Goal: Task Accomplishment & Management: Use online tool/utility

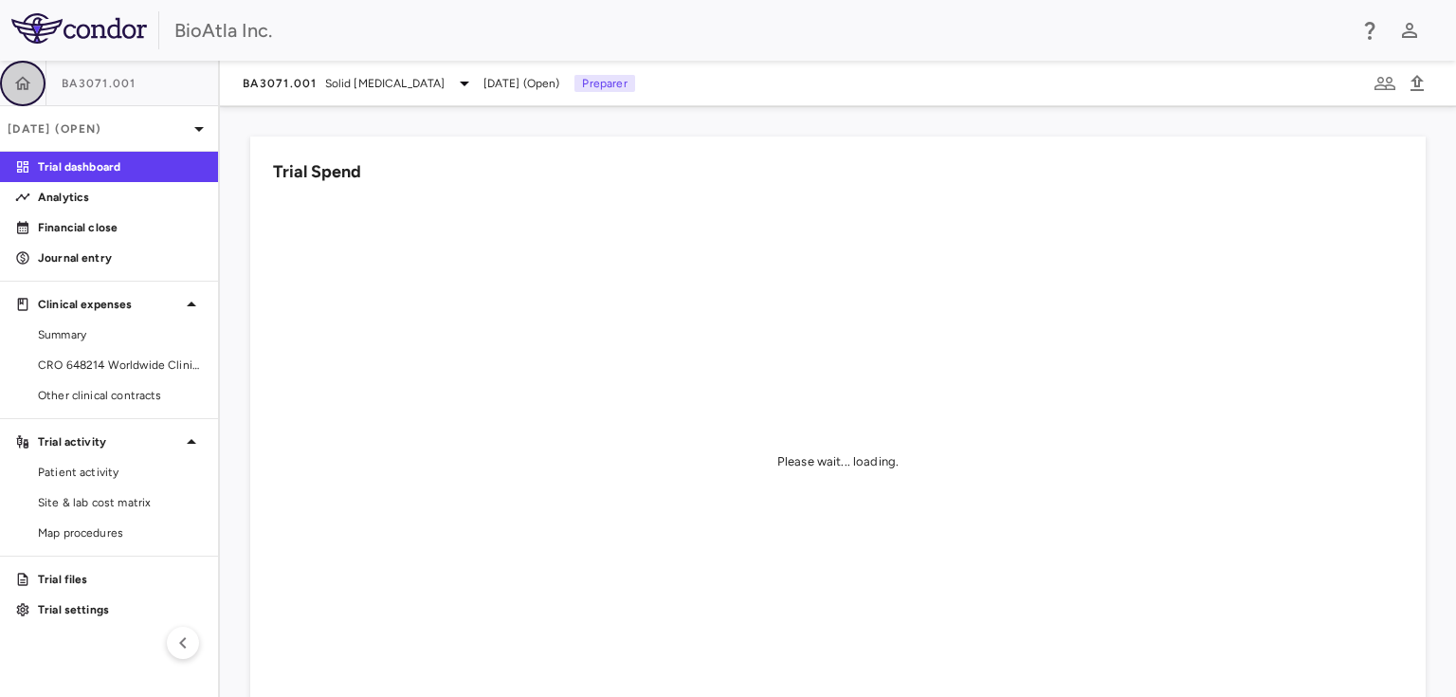
click at [18, 82] on icon "button" at bounding box center [23, 82] width 16 height 13
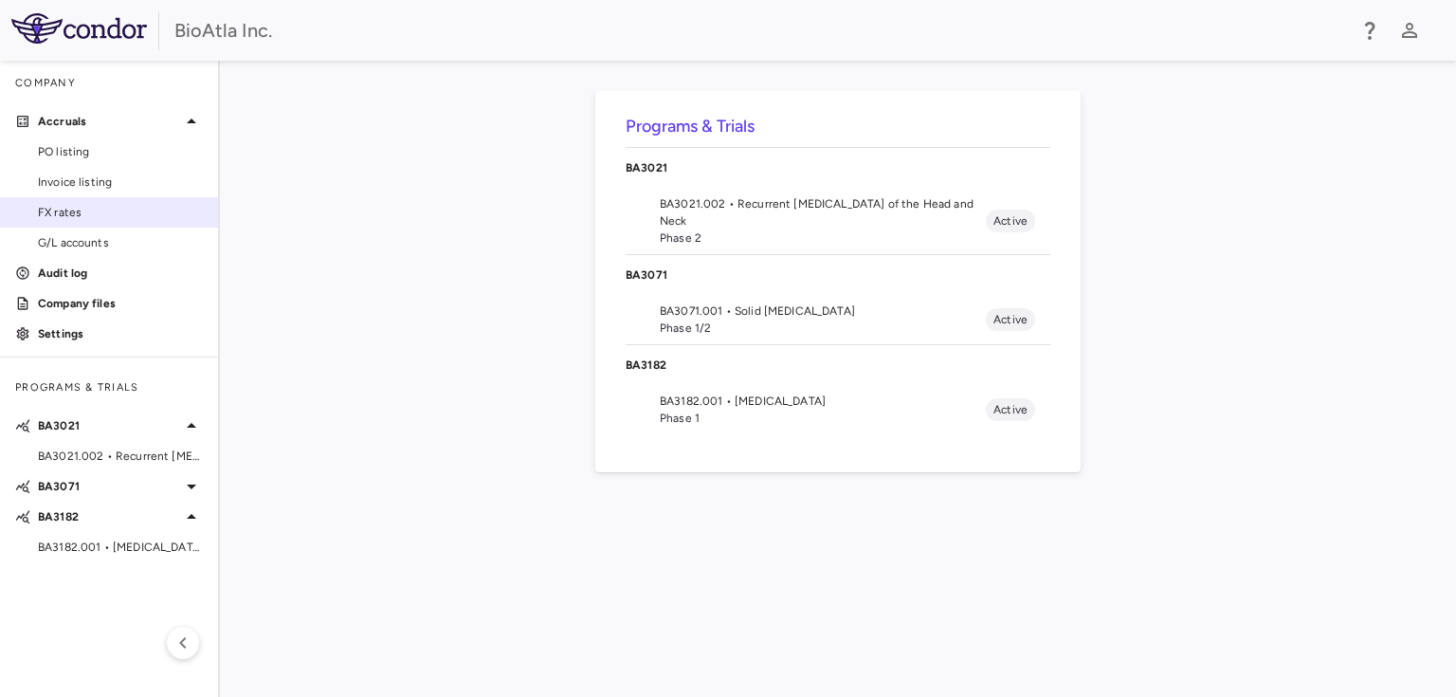
click at [65, 216] on span "FX rates" at bounding box center [120, 212] width 165 height 17
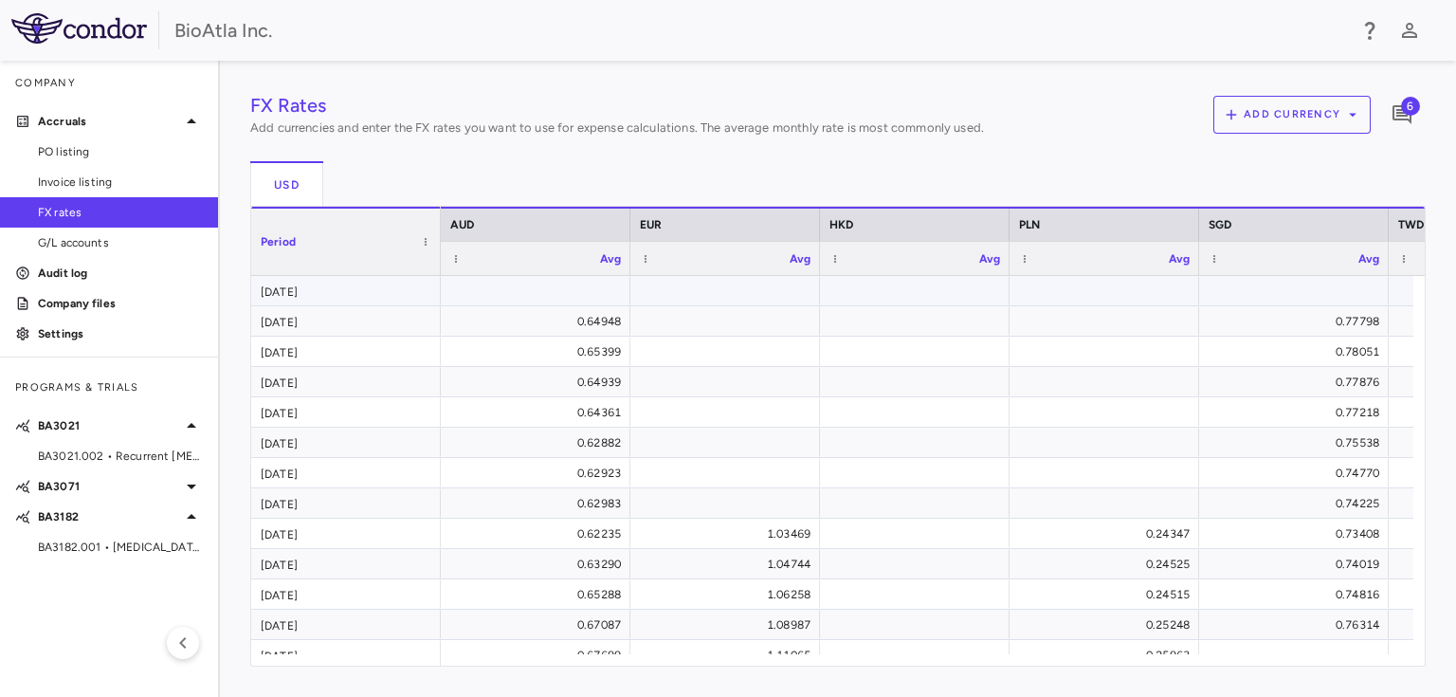
click at [571, 293] on div at bounding box center [535, 290] width 171 height 27
type input "********"
click at [1283, 289] on div "FX Rates Add currencies and enter the FX rates you want to use for expense calc…" at bounding box center [837, 378] width 1175 height 575
click at [1257, 228] on div "SGD" at bounding box center [1294, 224] width 171 height 23
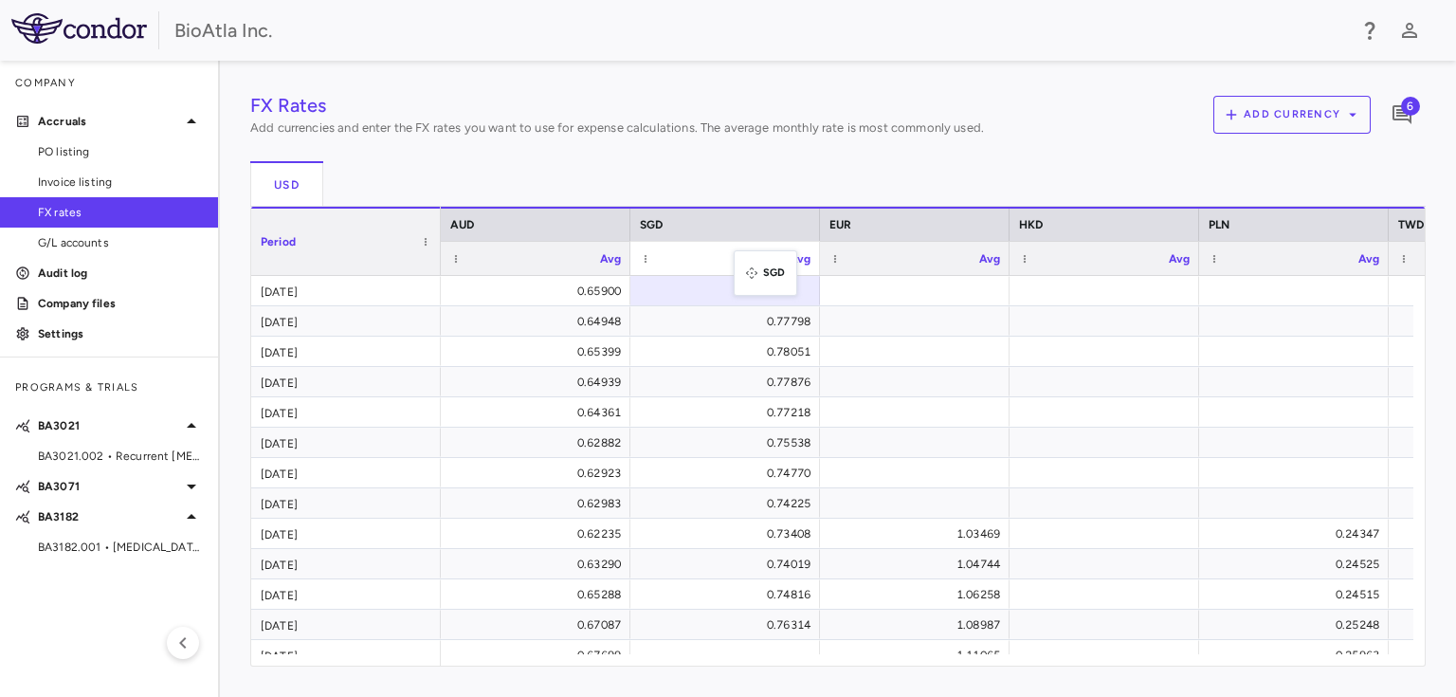
drag, startPoint x: 1215, startPoint y: 220, endPoint x: 743, endPoint y: 262, distance: 473.9
click at [746, 284] on div at bounding box center [725, 290] width 171 height 27
type input "*******"
click at [895, 299] on div "FX Rates Add currencies and enter the FX rates you want to use for expense calc…" at bounding box center [837, 378] width 1175 height 575
drag, startPoint x: 1251, startPoint y: 227, endPoint x: 730, endPoint y: 276, distance: 523.7
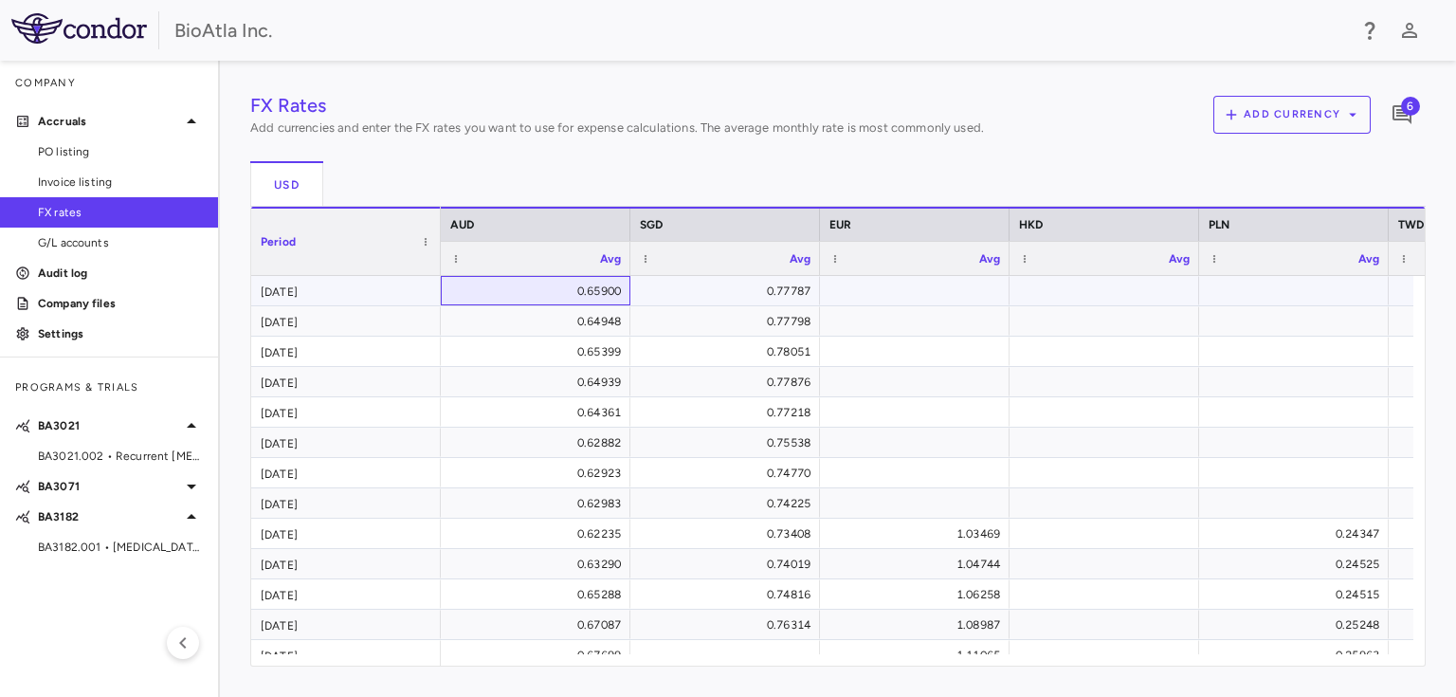
click at [530, 291] on div "0.65900" at bounding box center [539, 291] width 163 height 30
click at [699, 287] on div "0.77787" at bounding box center [728, 291] width 163 height 30
click at [868, 173] on div "USD" at bounding box center [837, 184] width 1175 height 46
click at [879, 282] on div at bounding box center [914, 290] width 171 height 27
click at [943, 171] on div "USD" at bounding box center [837, 184] width 1175 height 46
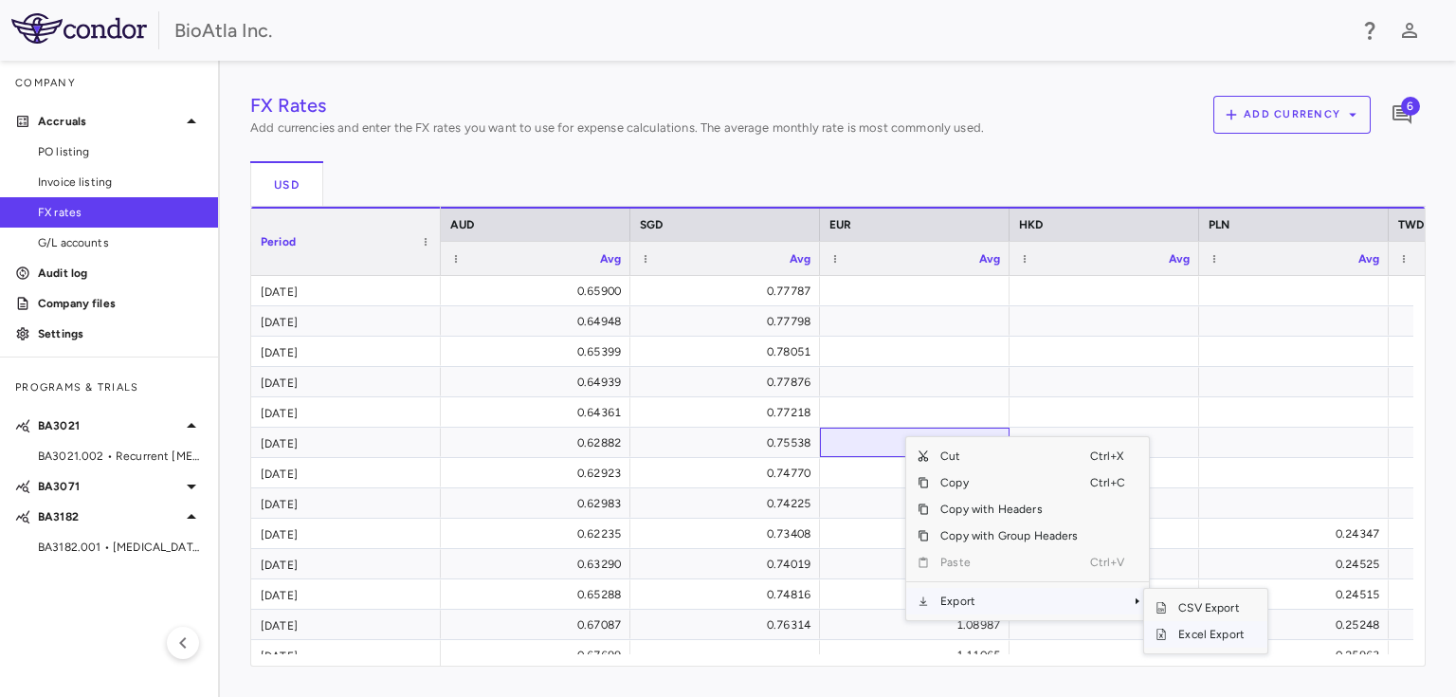
click at [1192, 633] on span "Excel Export" at bounding box center [1211, 634] width 89 height 27
